Goal: Information Seeking & Learning: Understand process/instructions

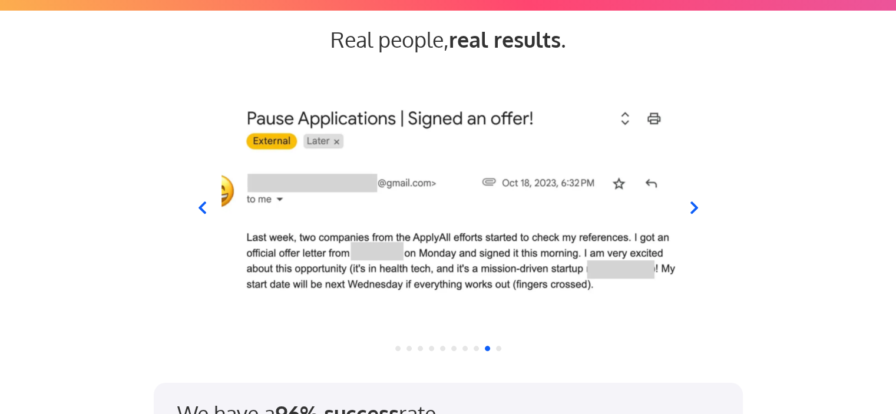
scroll to position [1119, 0]
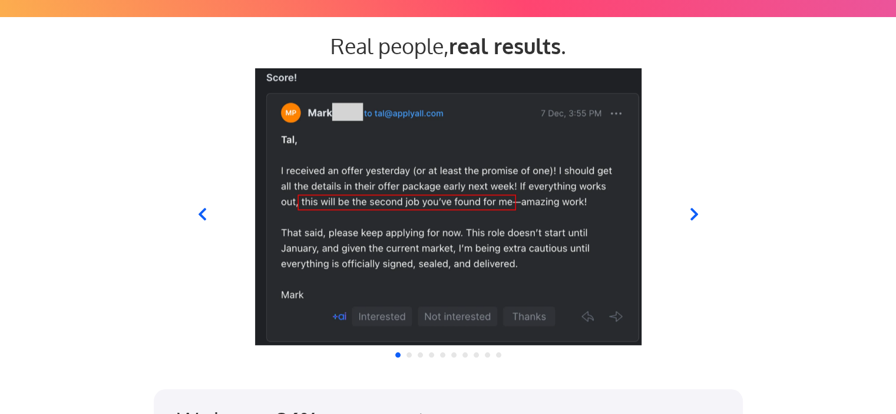
click at [209, 207] on div at bounding box center [448, 206] width 580 height 277
click at [203, 211] on icon at bounding box center [202, 214] width 8 height 12
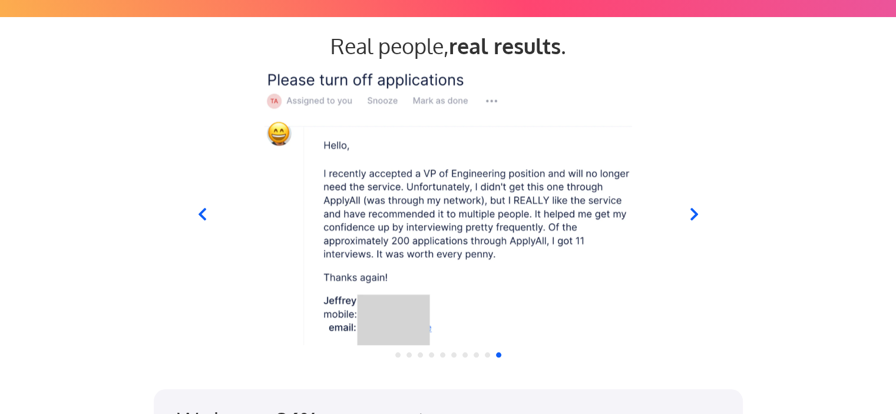
click at [691, 211] on icon at bounding box center [693, 214] width 15 height 15
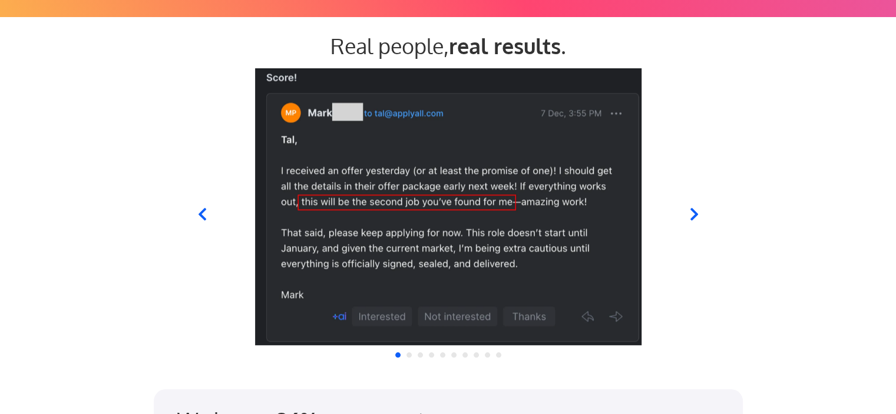
click at [691, 211] on icon at bounding box center [693, 214] width 15 height 15
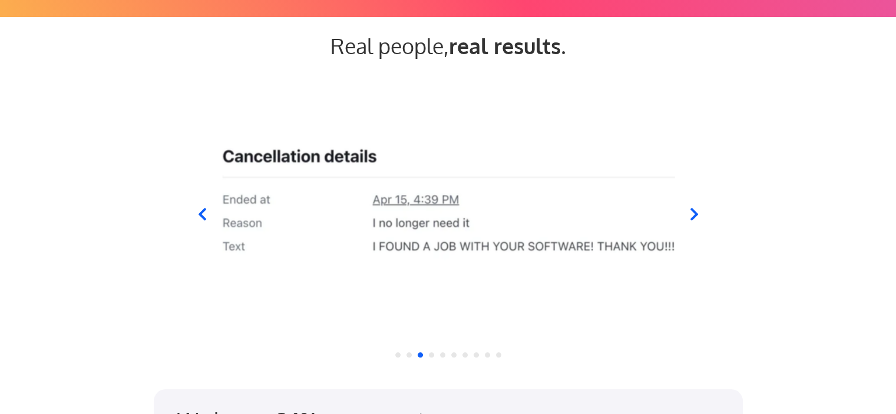
click at [700, 214] on icon at bounding box center [693, 214] width 15 height 15
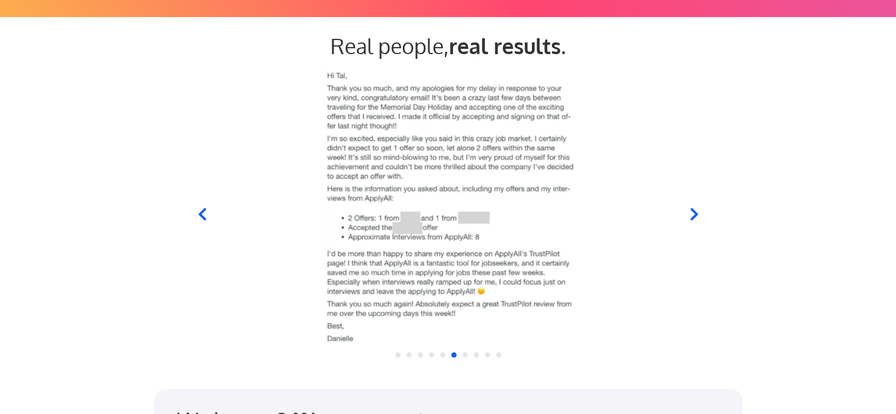
click at [695, 214] on icon at bounding box center [694, 214] width 8 height 12
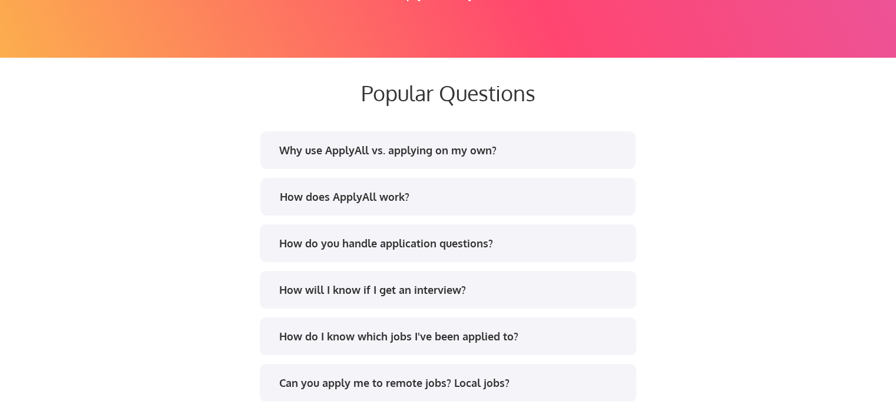
scroll to position [2238, 0]
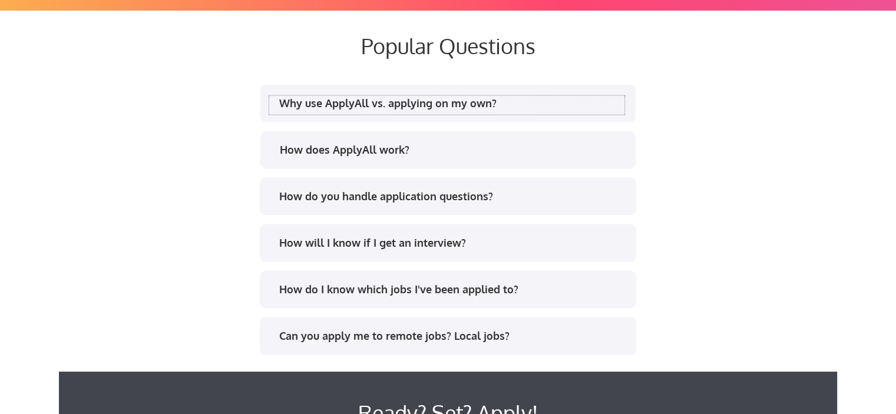
click at [565, 101] on div "Why use ApplyAll vs. applying on my own?" at bounding box center [452, 102] width 346 height 15
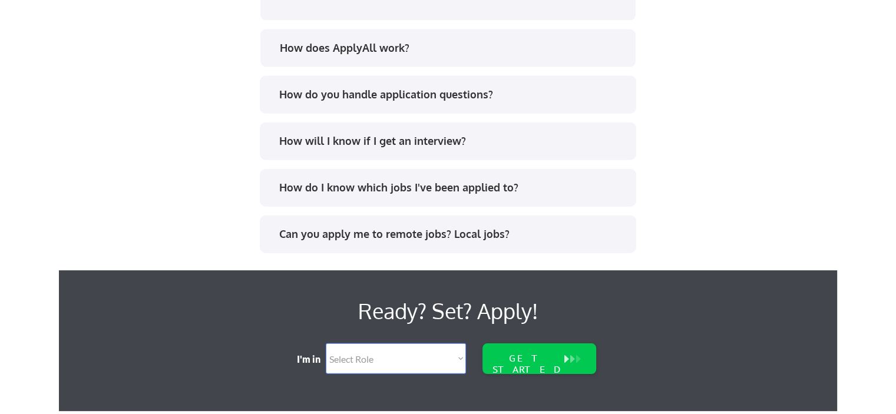
scroll to position [2717, 0]
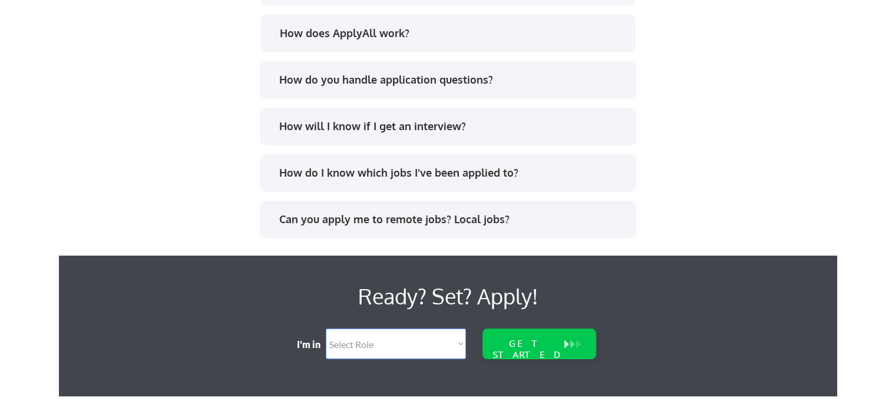
click at [517, 42] on div "How does ApplyAll work?" at bounding box center [447, 35] width 355 height 19
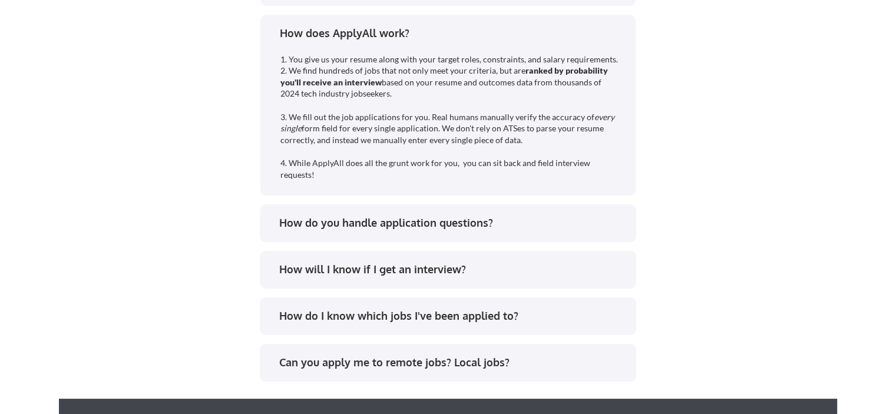
click at [519, 42] on div "How does ApplyAll work?" at bounding box center [447, 35] width 355 height 19
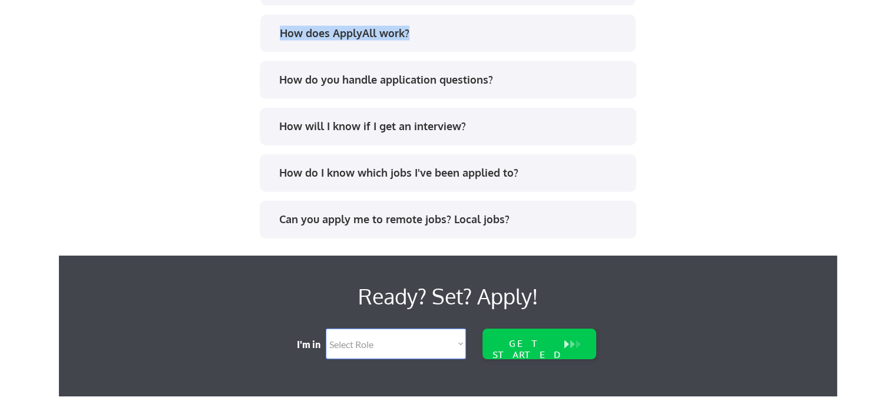
drag, startPoint x: 519, startPoint y: 42, endPoint x: 518, endPoint y: 48, distance: 6.5
click at [518, 48] on div "How does ApplyAll work? 1. You give us your resume along with your target roles…" at bounding box center [447, 34] width 375 height 38
click at [497, 38] on div "How does ApplyAll work?" at bounding box center [453, 33] width 346 height 15
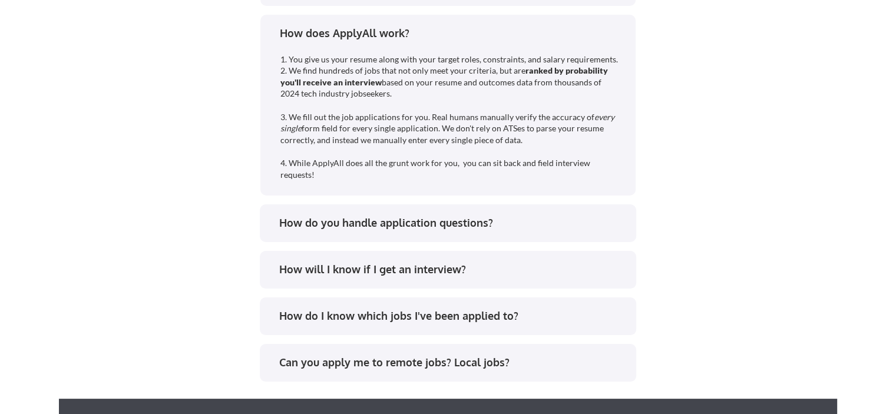
click at [720, 115] on div "Why use ApplyAll vs. applying on my own? Get your time back. 25-50 hours of tim…" at bounding box center [448, 15] width 589 height 826
